Goal: Navigation & Orientation: Find specific page/section

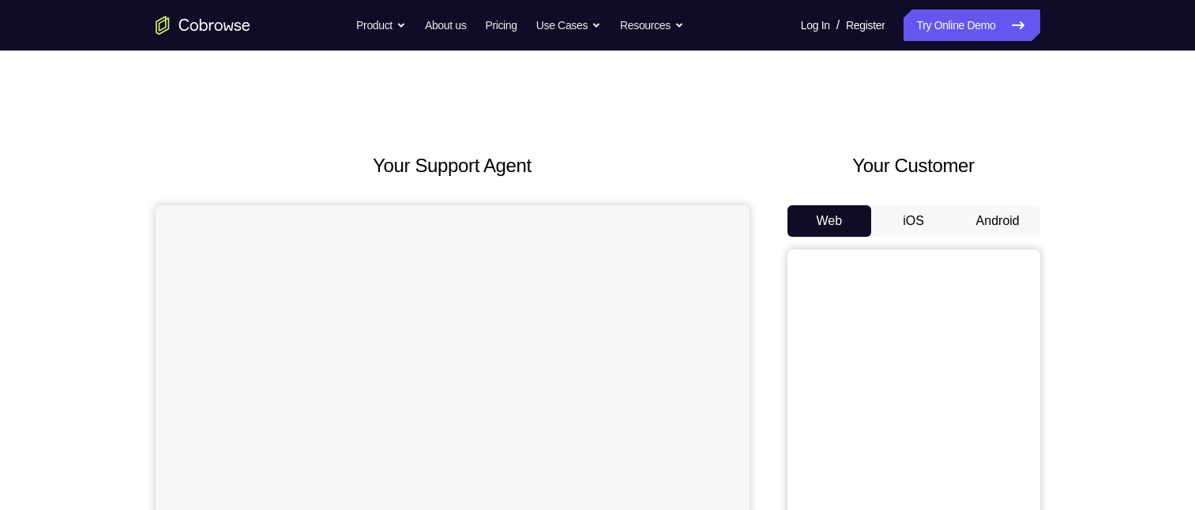
scroll to position [79, 0]
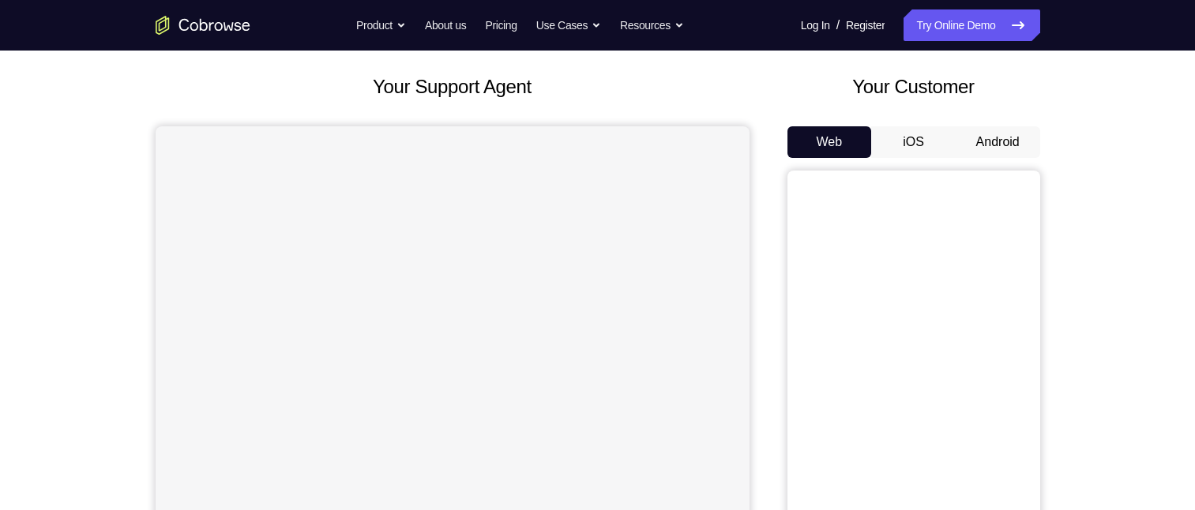
click at [1005, 147] on button "Android" at bounding box center [998, 142] width 85 height 32
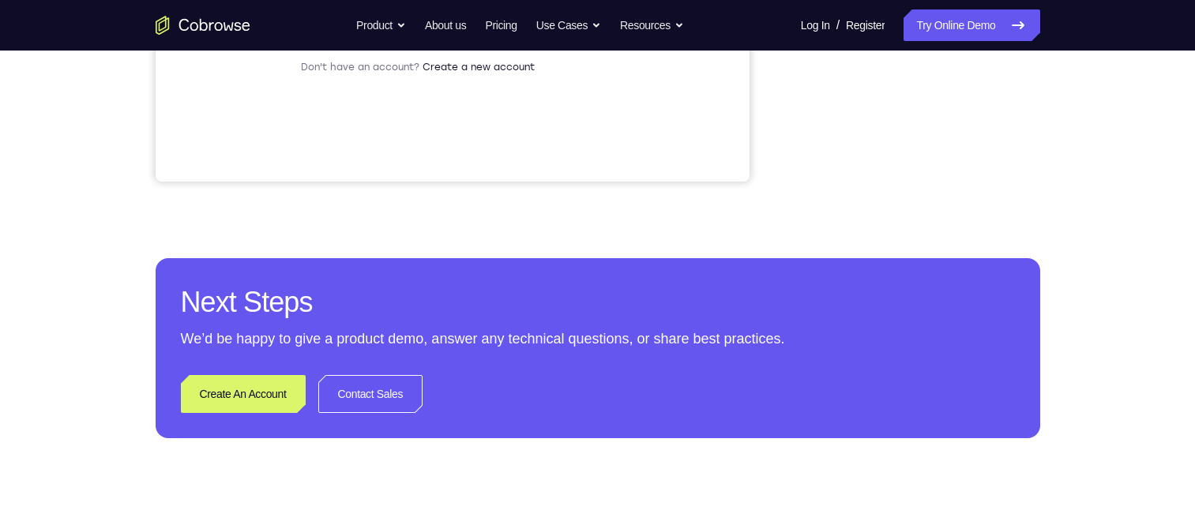
scroll to position [1106, 0]
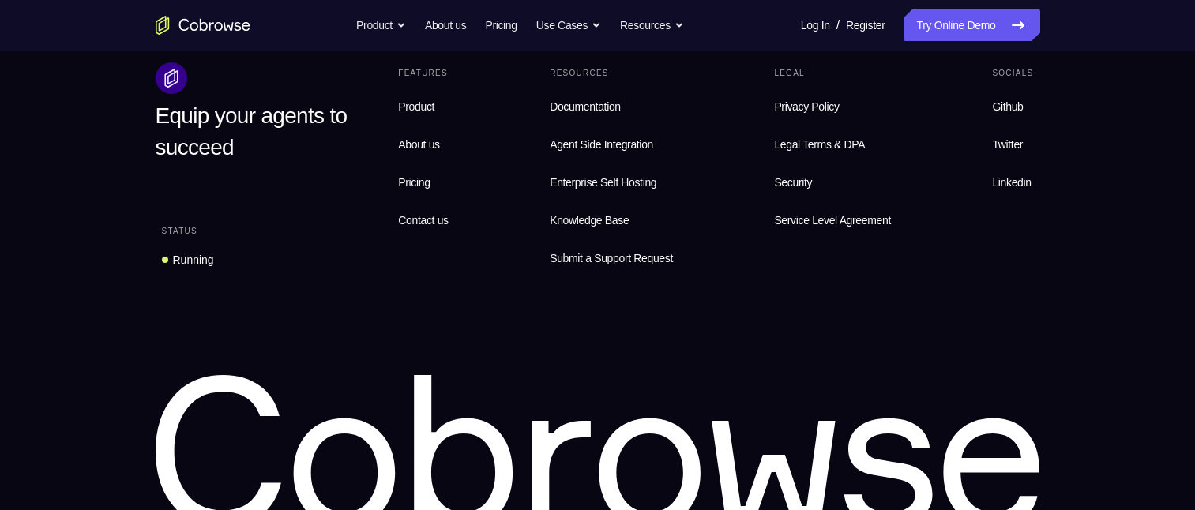
drag, startPoint x: 234, startPoint y: 21, endPoint x: 415, endPoint y: 518, distance: 528.7
click at [234, 21] on icon "Go to the home page" at bounding box center [203, 25] width 95 height 19
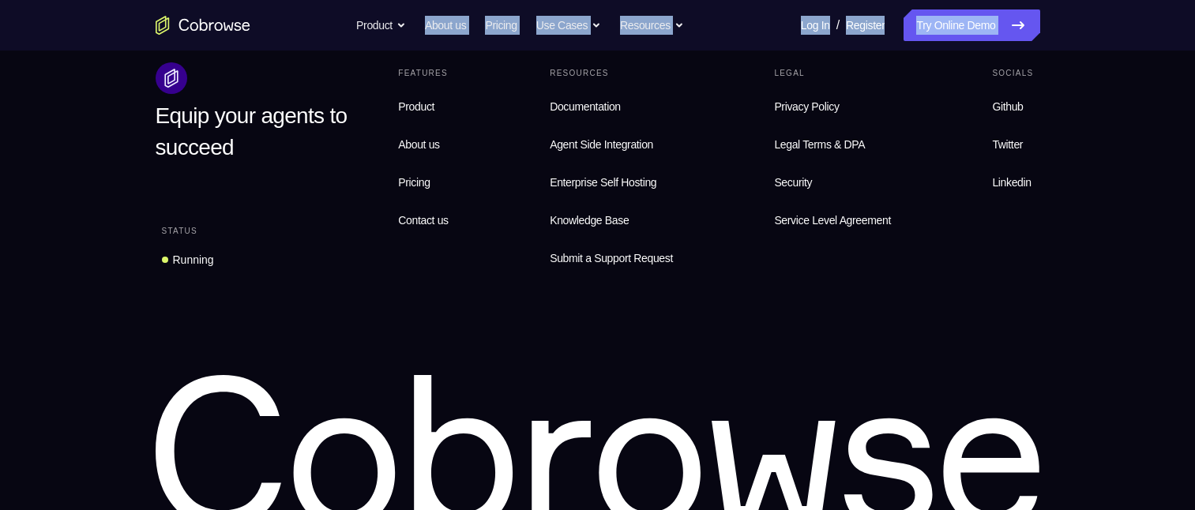
drag, startPoint x: 596, startPoint y: 154, endPoint x: 1209, endPoint y: -131, distance: 675.9
